Goal: Find specific page/section: Find specific page/section

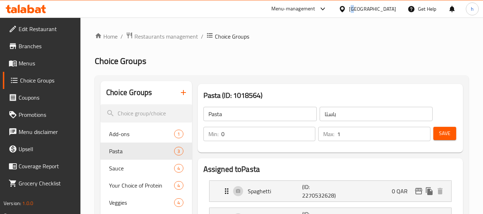
click at [388, 6] on div "Qatar" at bounding box center [372, 9] width 47 height 8
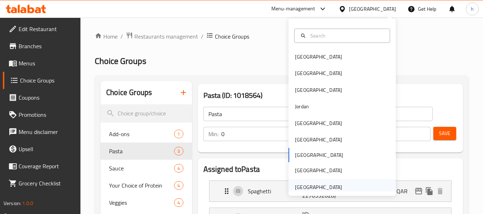
click at [300, 189] on div "United Arab Emirates" at bounding box center [318, 188] width 47 height 8
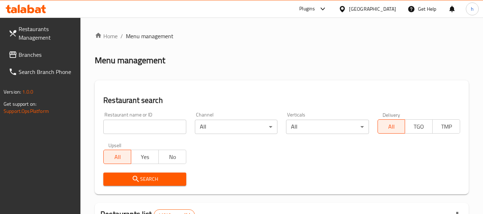
click at [380, 7] on div "United Arab Emirates" at bounding box center [372, 9] width 47 height 8
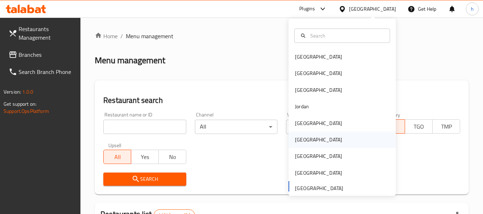
click at [295, 142] on div "[GEOGRAPHIC_DATA]" at bounding box center [318, 140] width 47 height 8
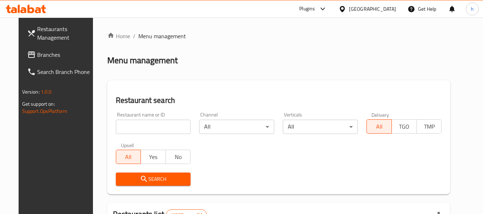
click at [37, 56] on span "Branches" at bounding box center [65, 54] width 57 height 9
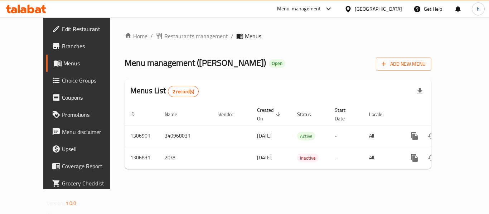
click at [160, 35] on div at bounding box center [244, 107] width 489 height 214
click at [164, 35] on span "Restaurants management" at bounding box center [196, 36] width 64 height 9
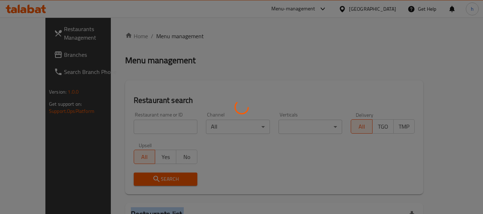
click at [160, 35] on div at bounding box center [241, 107] width 483 height 214
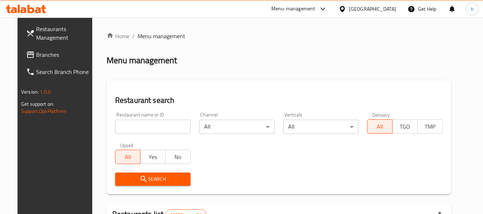
click at [129, 127] on input "search" at bounding box center [152, 127] width 75 height 14
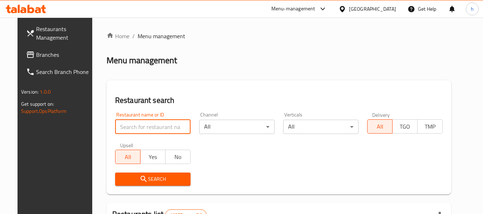
click at [129, 127] on input "search" at bounding box center [152, 127] width 75 height 14
paste input "704191"
type input "704191"
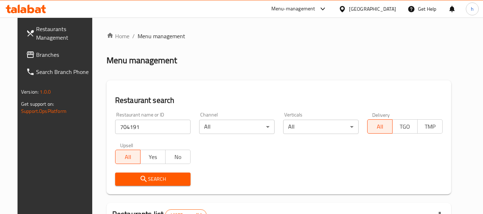
click at [140, 178] on icon "submit" at bounding box center [144, 179] width 9 height 9
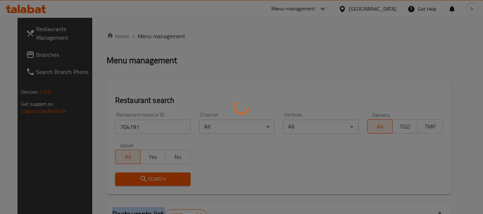
click at [132, 178] on div at bounding box center [241, 107] width 483 height 214
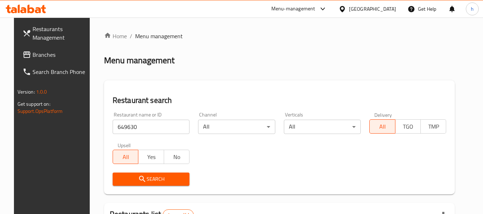
click at [370, 8] on div "United Arab Emirates" at bounding box center [372, 9] width 47 height 8
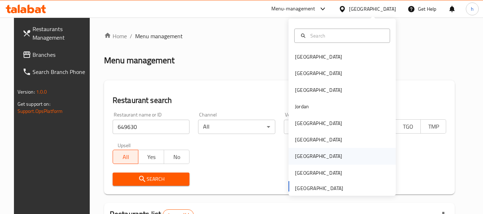
click at [295, 152] on div "Qatar" at bounding box center [318, 156] width 47 height 8
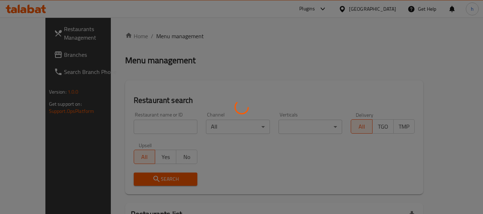
click at [26, 52] on div at bounding box center [241, 107] width 483 height 214
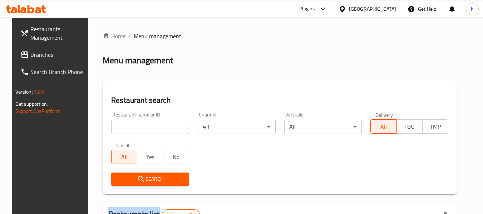
click at [26, 52] on div at bounding box center [241, 107] width 483 height 214
click at [30, 52] on span "Branches" at bounding box center [58, 54] width 57 height 9
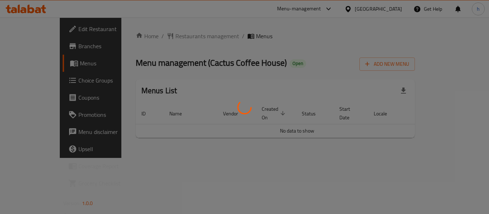
click at [156, 36] on div at bounding box center [244, 107] width 489 height 214
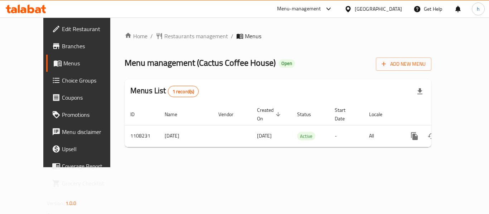
click at [164, 36] on span "Restaurants management" at bounding box center [196, 36] width 64 height 9
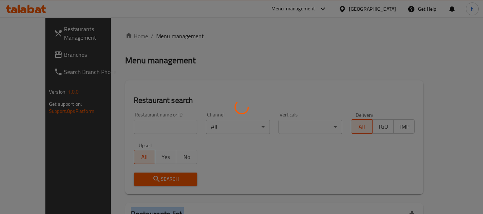
click at [156, 36] on div at bounding box center [241, 107] width 483 height 214
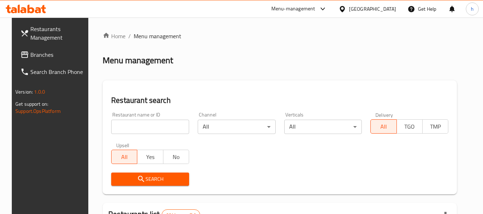
click at [134, 127] on div at bounding box center [241, 107] width 483 height 214
click at [134, 127] on input "search" at bounding box center [150, 127] width 78 height 14
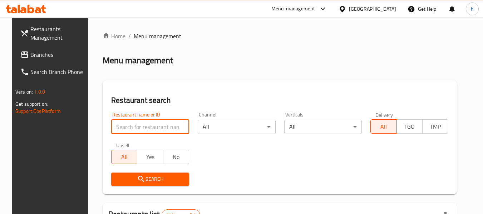
click at [134, 127] on input "search" at bounding box center [150, 127] width 78 height 14
paste input "665548"
type input "665548"
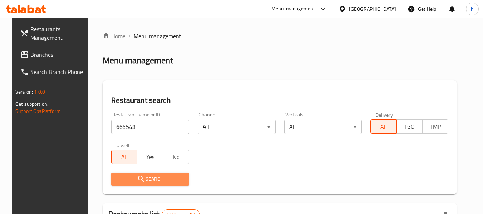
click at [146, 180] on span "Search" at bounding box center [150, 179] width 67 height 9
click at [146, 180] on div at bounding box center [241, 107] width 483 height 214
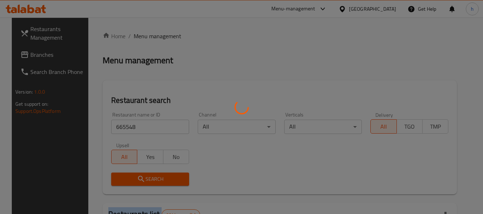
click at [146, 180] on div at bounding box center [241, 107] width 483 height 214
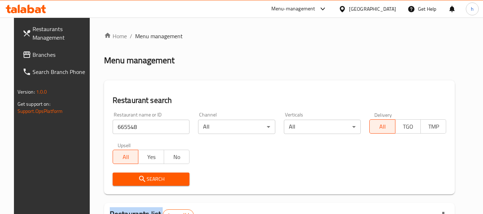
click at [33, 52] on span "Branches" at bounding box center [61, 54] width 57 height 9
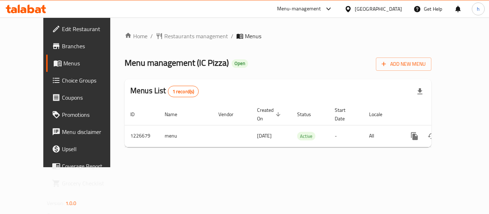
click at [172, 34] on div "Home / Restaurants management / Menus Menu management ( IC Pizza ) Open Add New…" at bounding box center [277, 92] width 307 height 121
click at [172, 34] on span "Restaurants management" at bounding box center [196, 36] width 64 height 9
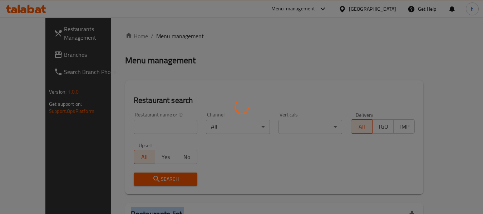
click at [172, 34] on div at bounding box center [241, 107] width 483 height 214
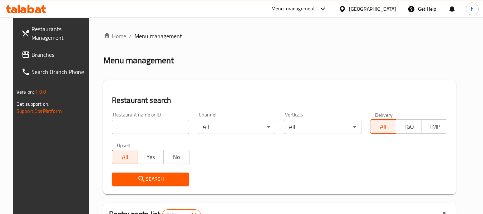
click at [138, 124] on div at bounding box center [241, 107] width 483 height 214
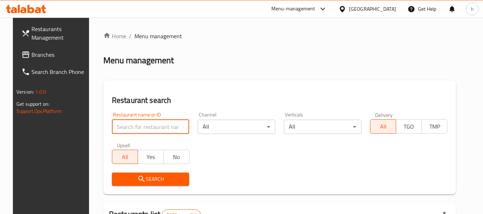
click at [138, 124] on input "search" at bounding box center [151, 127] width 78 height 14
paste input "675658"
type input "675658"
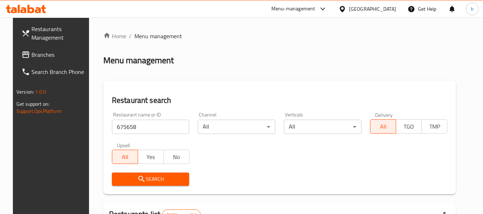
click at [150, 178] on span "Search" at bounding box center [151, 179] width 66 height 9
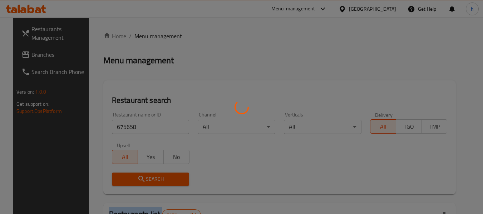
click at [150, 178] on div at bounding box center [241, 107] width 483 height 214
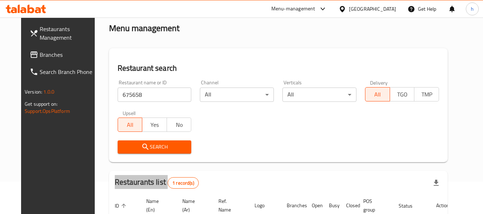
scroll to position [96, 0]
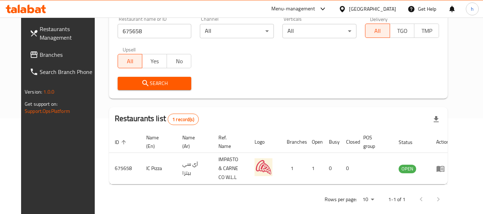
click at [385, 7] on div "Bahrain" at bounding box center [372, 9] width 47 height 8
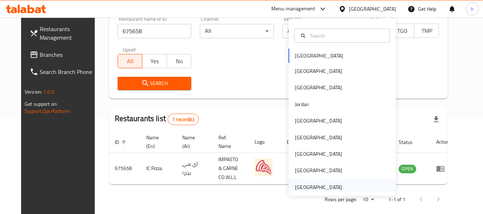
click at [296, 187] on div "[GEOGRAPHIC_DATA]" at bounding box center [318, 188] width 47 height 8
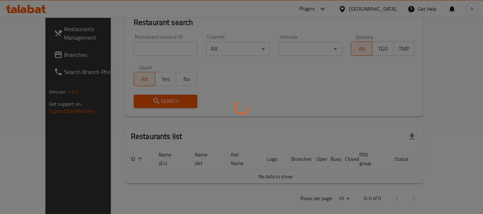
click at [30, 58] on div at bounding box center [241, 107] width 483 height 214
click at [30, 57] on div at bounding box center [241, 107] width 483 height 214
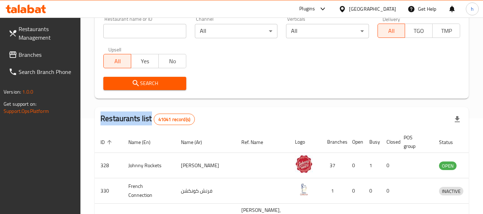
click at [30, 57] on div at bounding box center [241, 107] width 483 height 214
click at [30, 57] on span "Branches" at bounding box center [47, 54] width 57 height 9
